Goal: Information Seeking & Learning: Learn about a topic

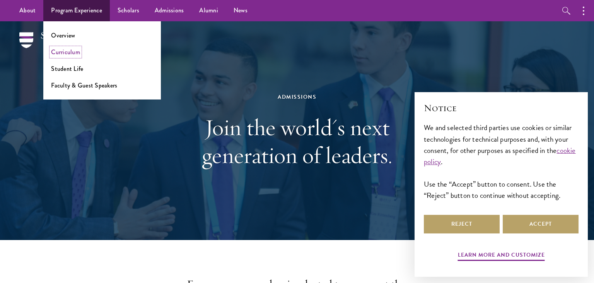
click at [75, 55] on link "Curriculum" at bounding box center [65, 52] width 29 height 9
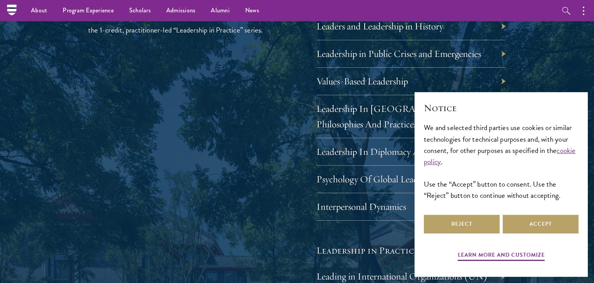
scroll to position [1389, 0]
click at [379, 75] on div "Values-Based Leadership" at bounding box center [411, 81] width 190 height 27
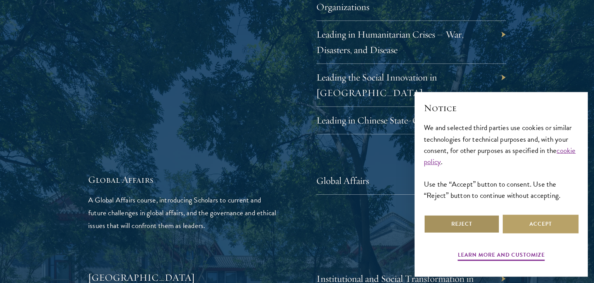
scroll to position [1715, 0]
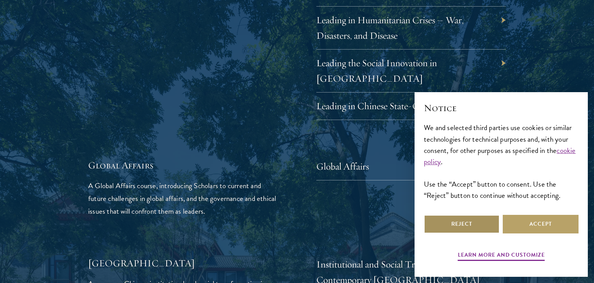
click at [466, 224] on button "Reject" at bounding box center [462, 224] width 76 height 19
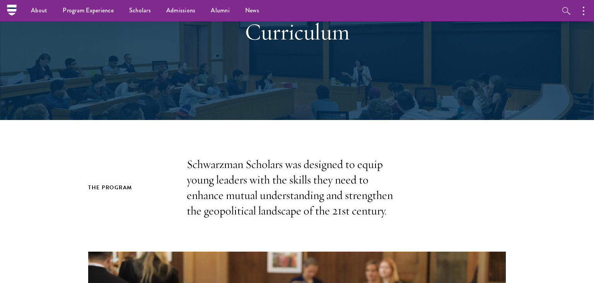
scroll to position [0, 0]
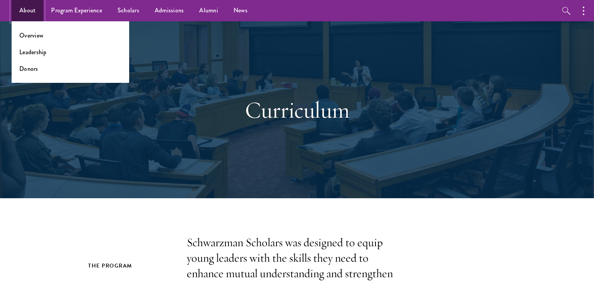
click at [27, 11] on link "About" at bounding box center [28, 10] width 32 height 21
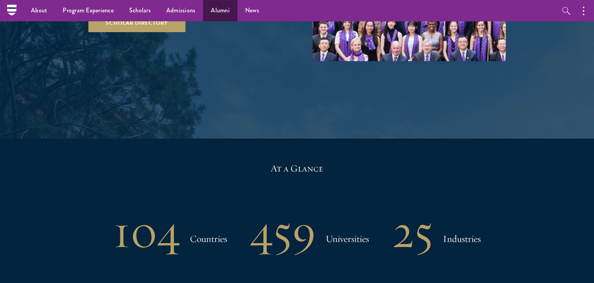
scroll to position [1489, 0]
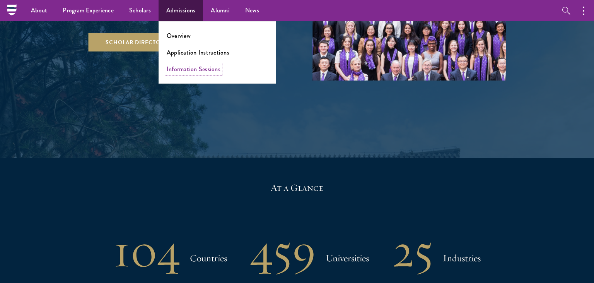
click at [209, 67] on link "Information Sessions" at bounding box center [194, 69] width 54 height 9
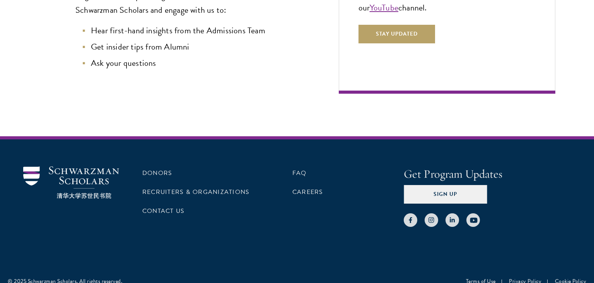
scroll to position [296, 0]
